Goal: Navigation & Orientation: Find specific page/section

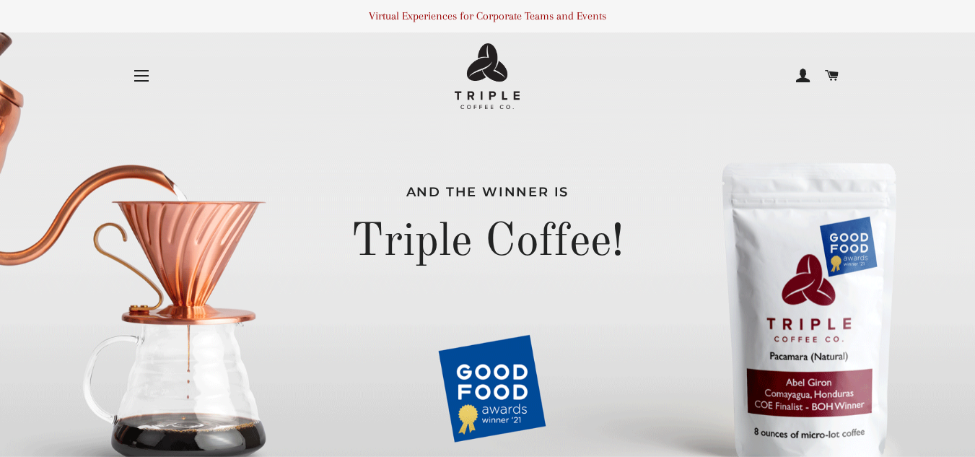
click at [141, 72] on button "Site navigation" at bounding box center [141, 76] width 36 height 36
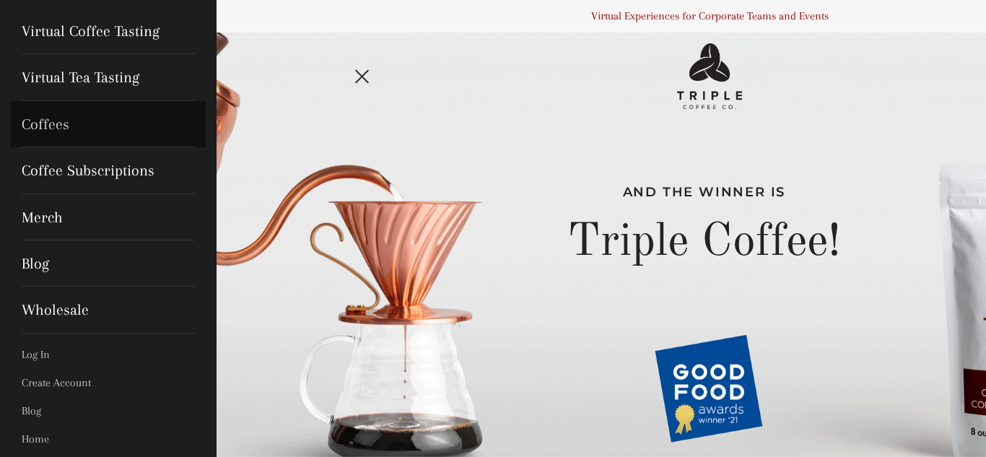
click at [69, 128] on link "Coffees" at bounding box center [108, 124] width 195 height 46
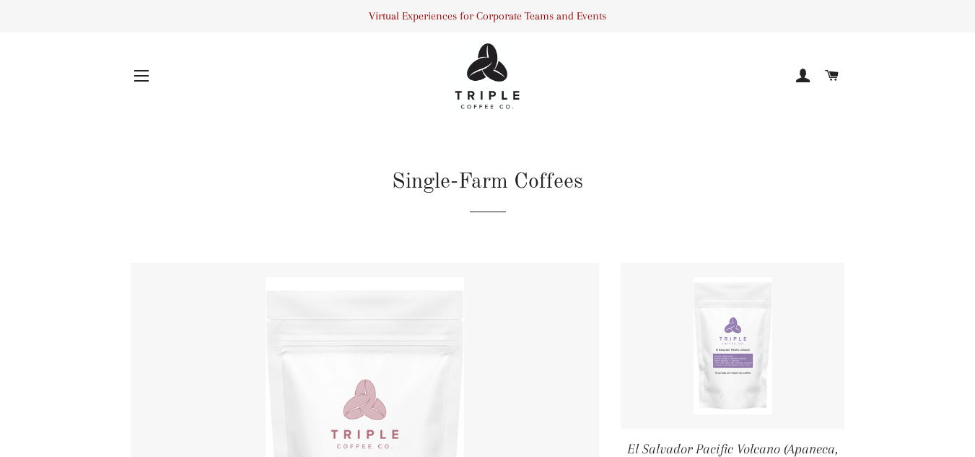
click at [479, 79] on img at bounding box center [487, 76] width 65 height 66
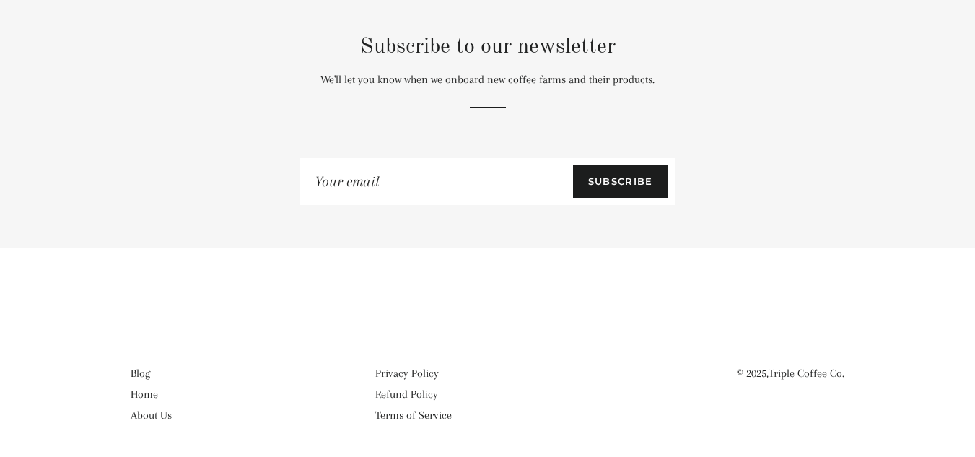
scroll to position [2878, 0]
